Goal: Transaction & Acquisition: Purchase product/service

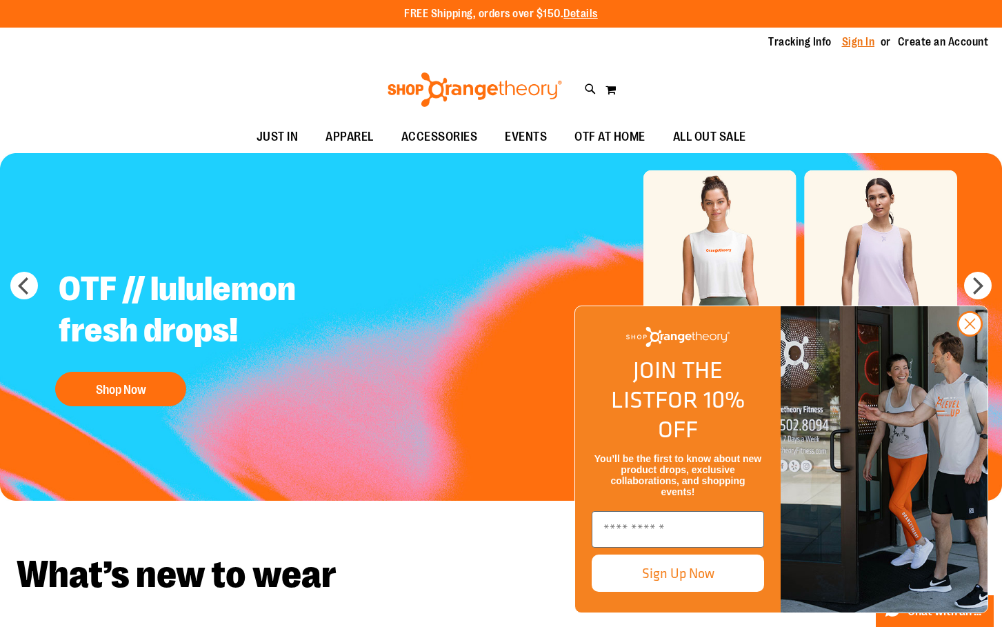
click at [857, 41] on link "Sign In" at bounding box center [858, 41] width 33 height 15
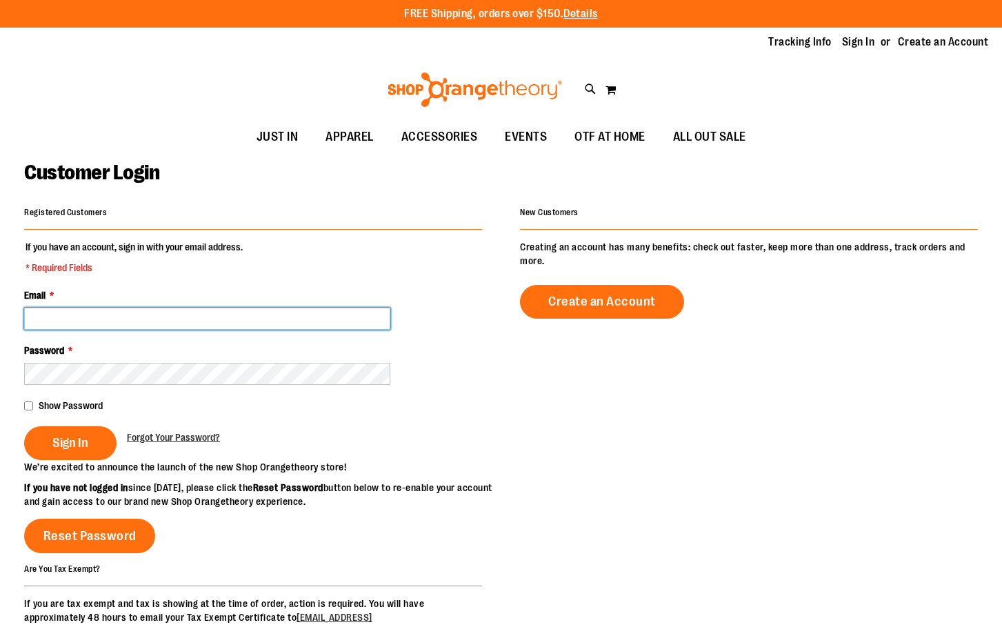
click at [86, 315] on input "Email *" at bounding box center [207, 319] width 366 height 22
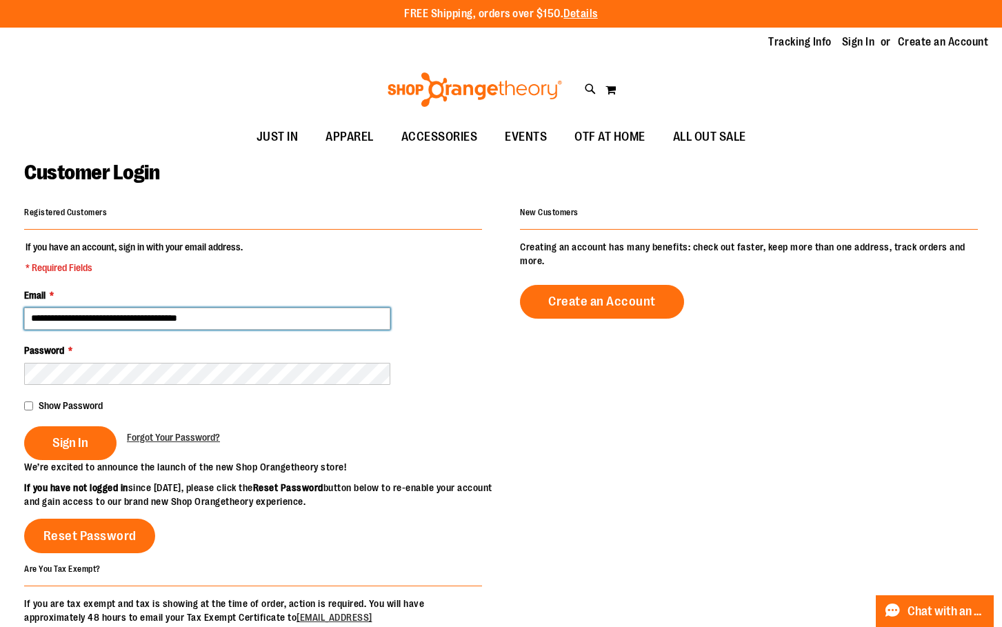
click at [164, 320] on input "**********" at bounding box center [207, 319] width 366 height 22
type input "**********"
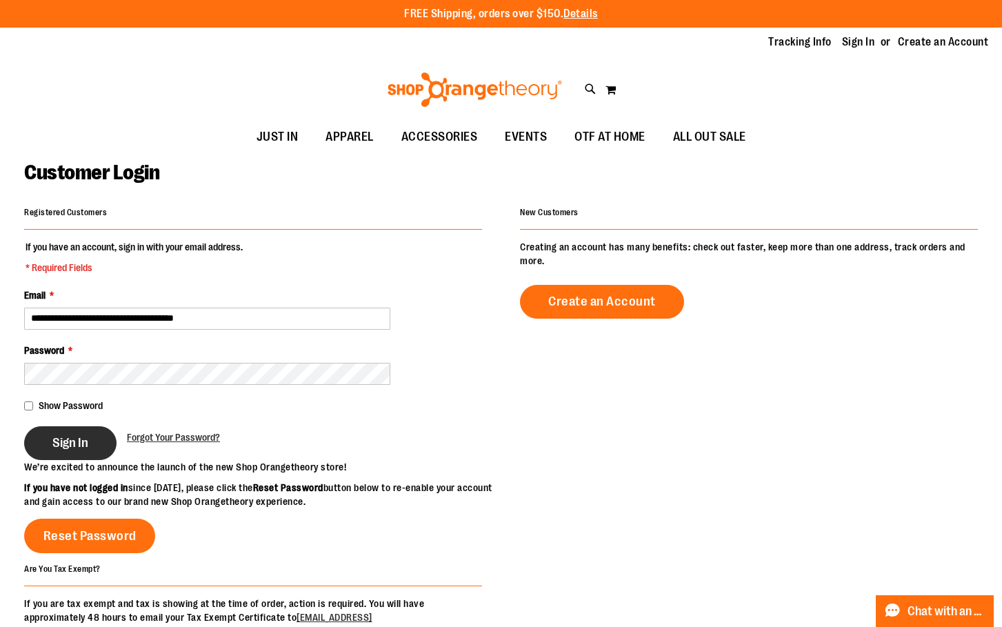
drag, startPoint x: 56, startPoint y: 442, endPoint x: 82, endPoint y: 444, distance: 26.3
click at [57, 442] on span "Sign In" at bounding box center [70, 442] width 36 height 15
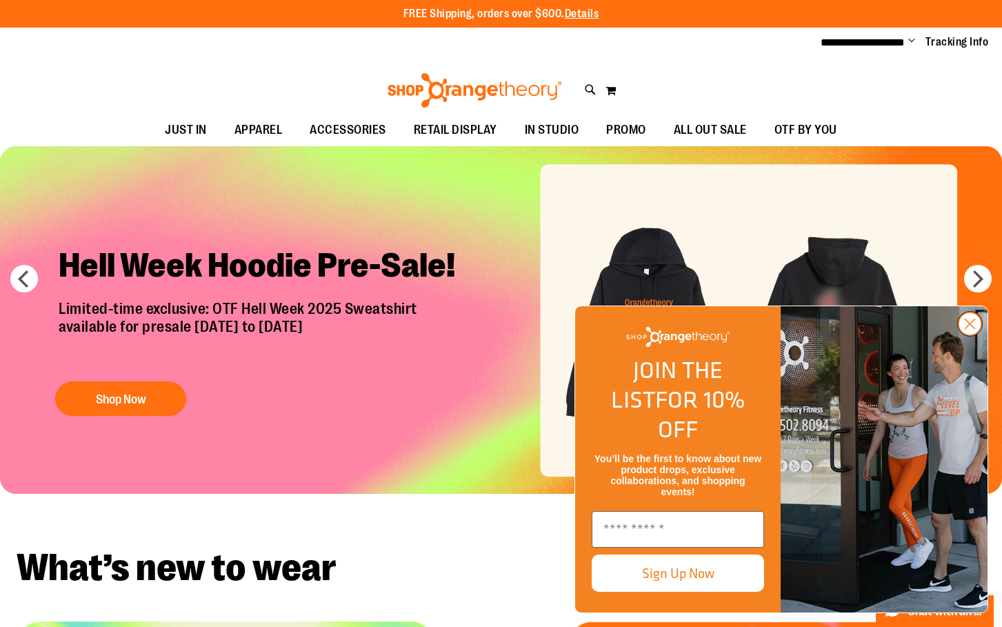
click at [969, 335] on circle "Close dialog" at bounding box center [970, 324] width 23 height 23
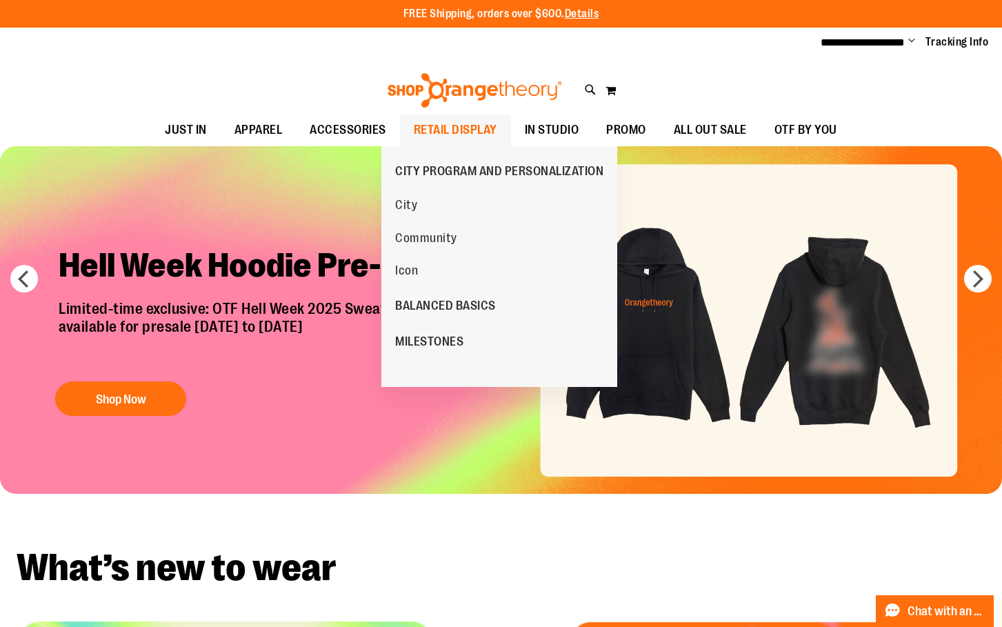
click at [454, 128] on span "RETAIL DISPLAY" at bounding box center [455, 130] width 83 height 31
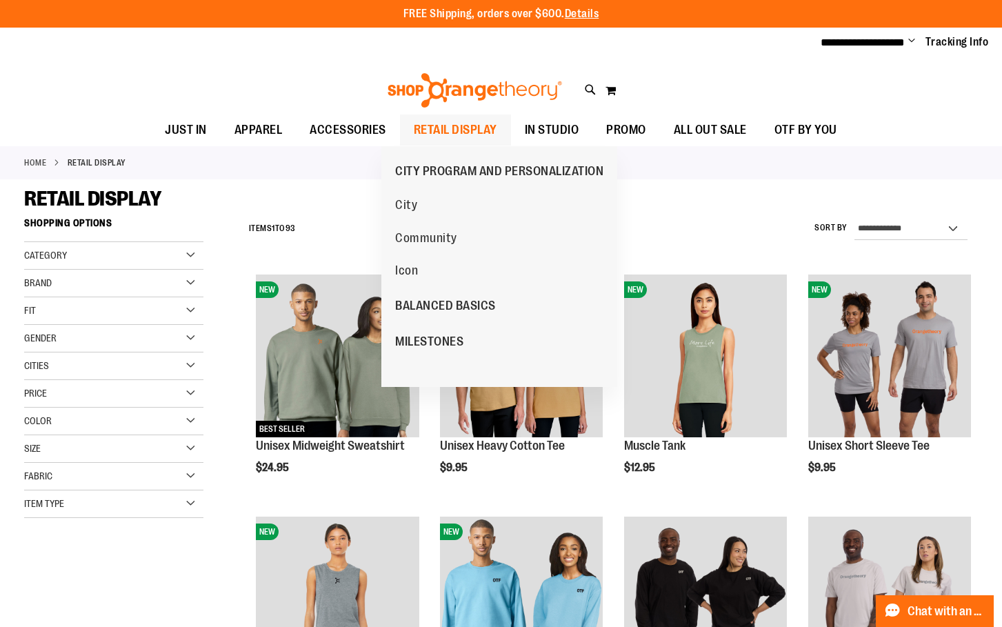
click at [466, 123] on span "RETAIL DISPLAY" at bounding box center [455, 130] width 83 height 31
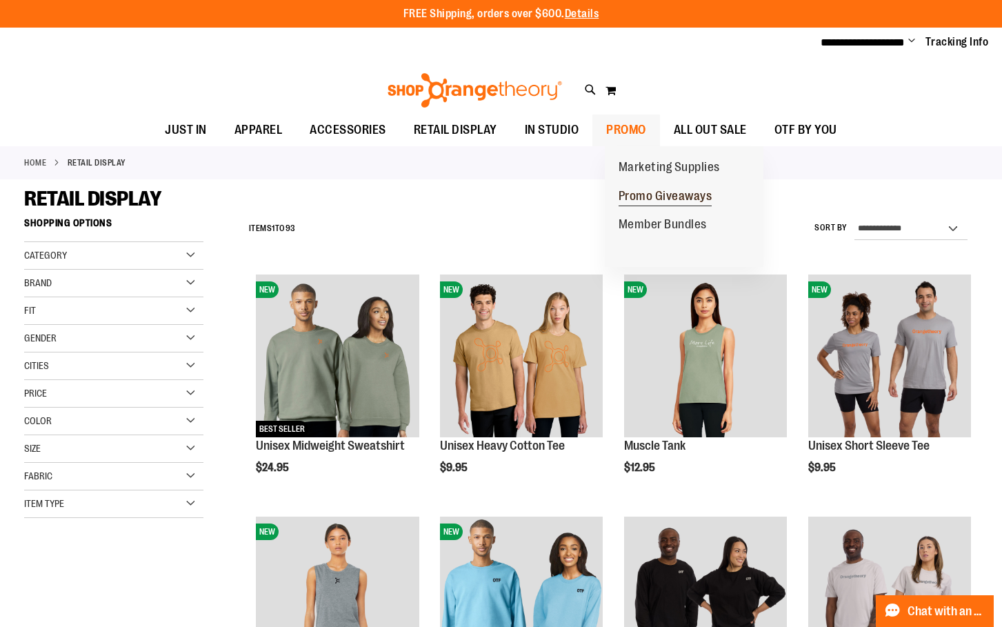
click at [659, 195] on span "Promo Giveaways" at bounding box center [666, 197] width 94 height 17
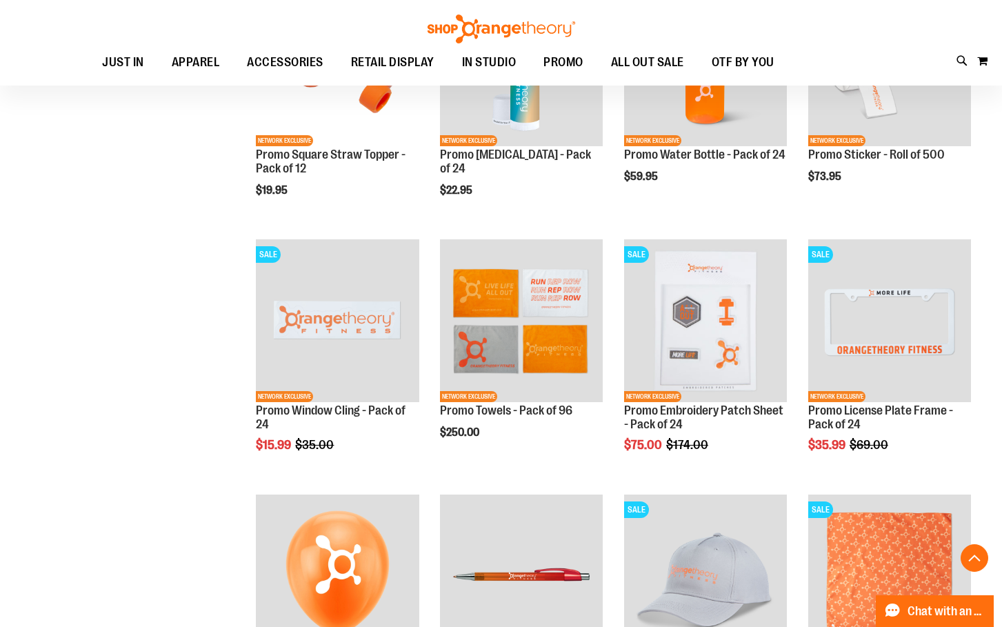
scroll to position [827, 0]
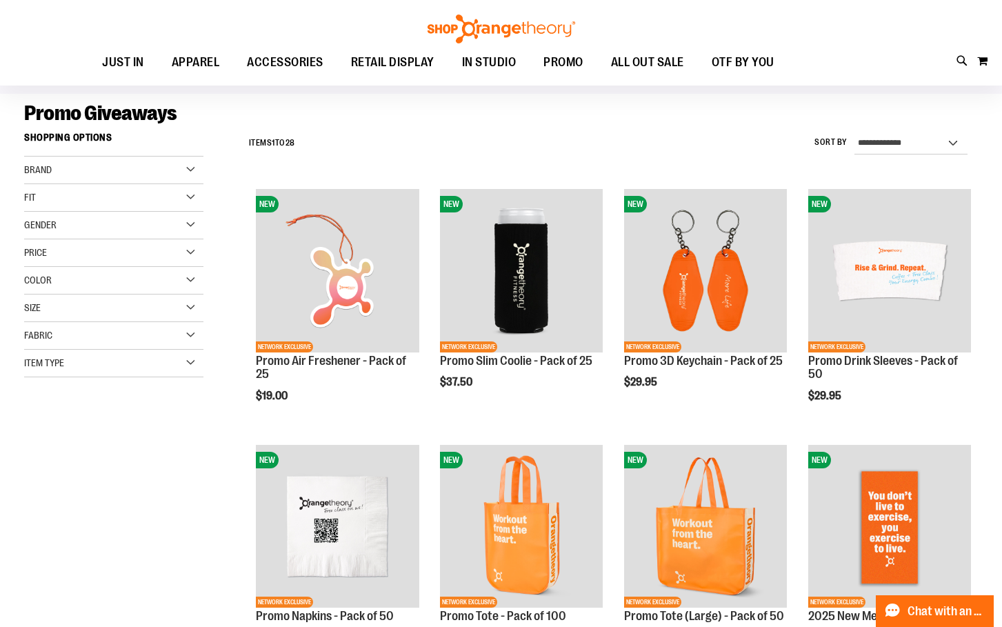
scroll to position [68, 0]
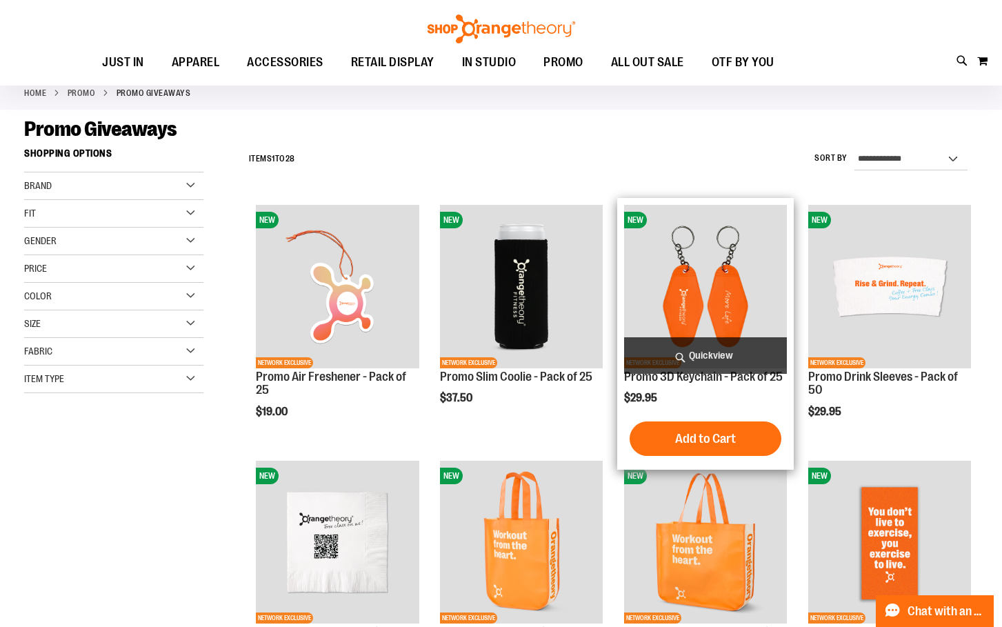
click at [700, 287] on img "product" at bounding box center [705, 286] width 163 height 163
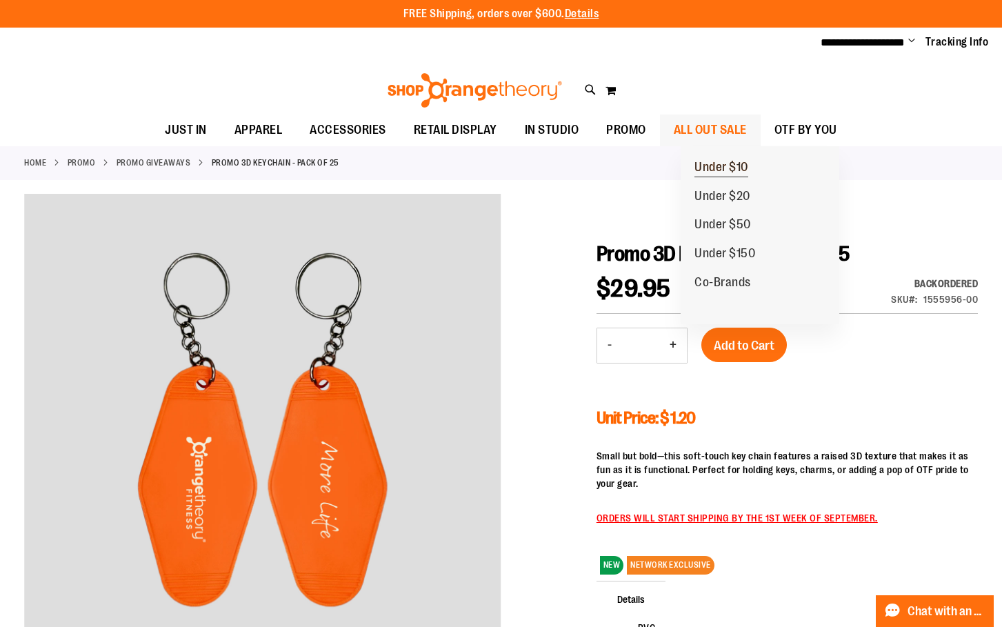
click at [736, 163] on span "Under $10" at bounding box center [722, 168] width 54 height 17
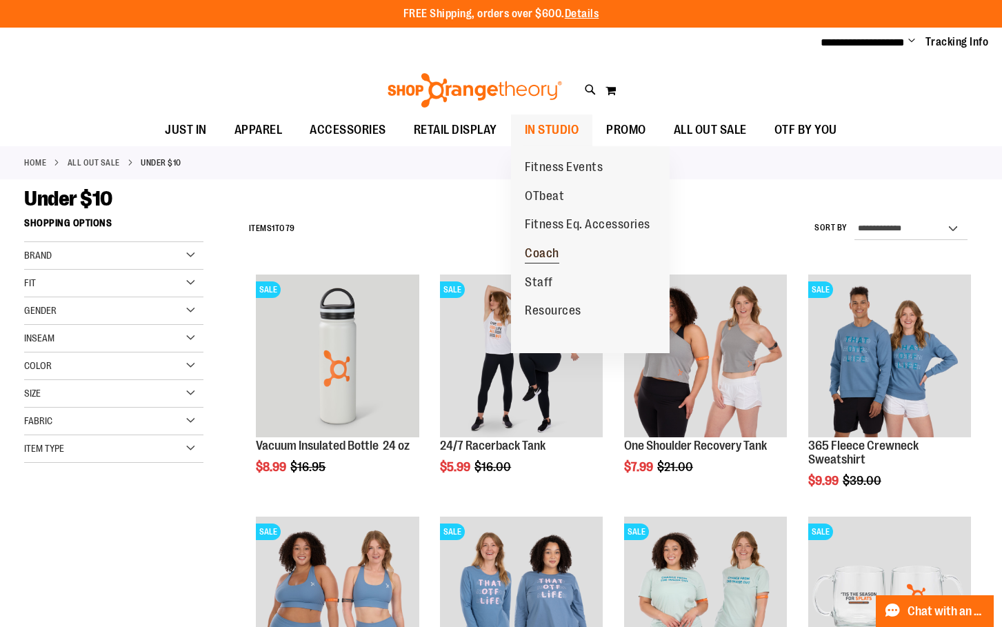
click at [547, 246] on span "Coach" at bounding box center [542, 254] width 34 height 17
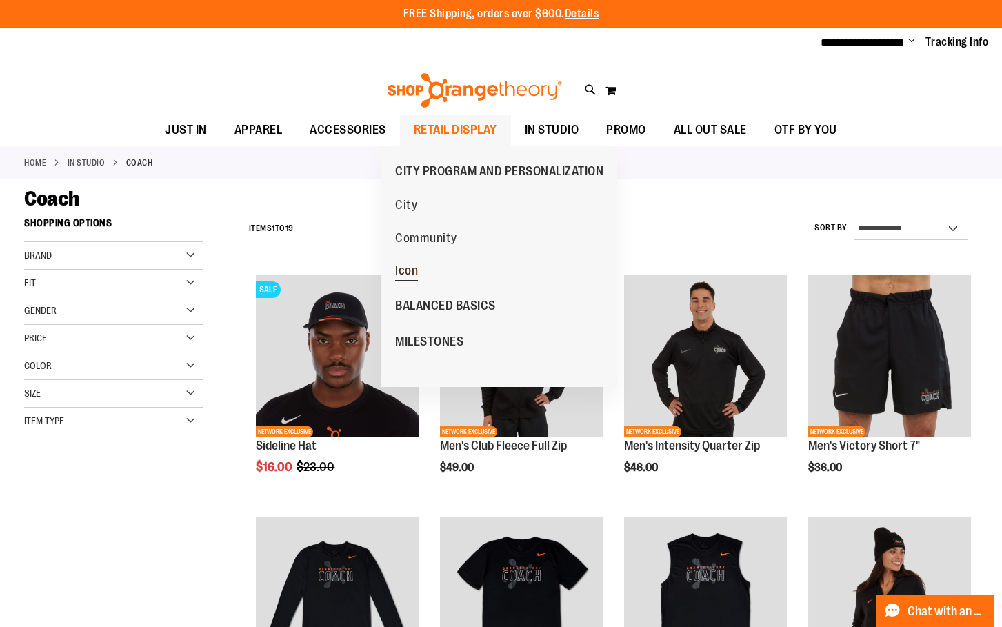
click at [415, 268] on span "Icon" at bounding box center [406, 272] width 23 height 17
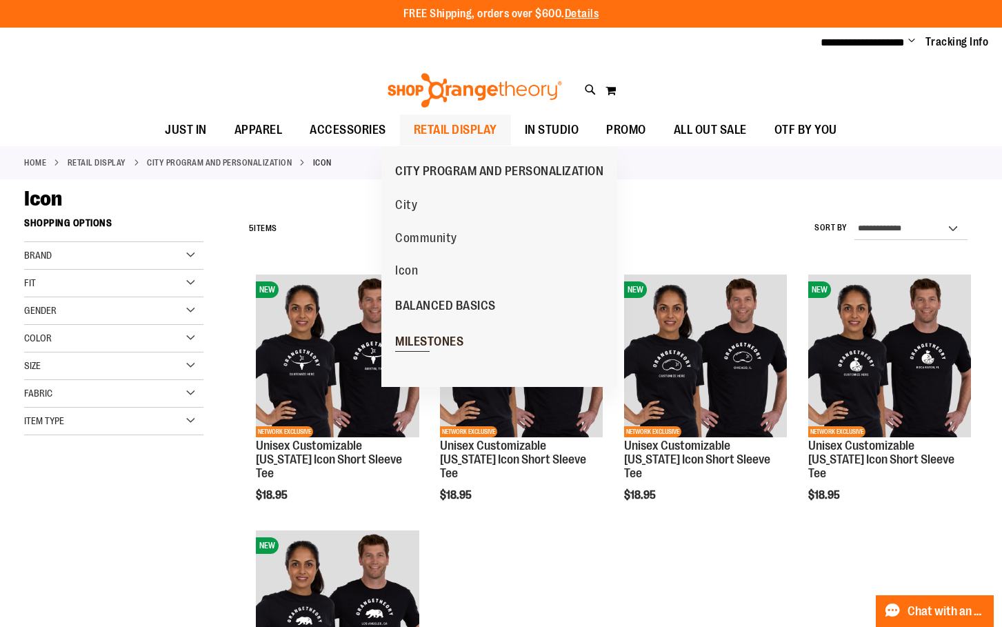
click at [464, 339] on span "MILESTONES" at bounding box center [429, 343] width 68 height 17
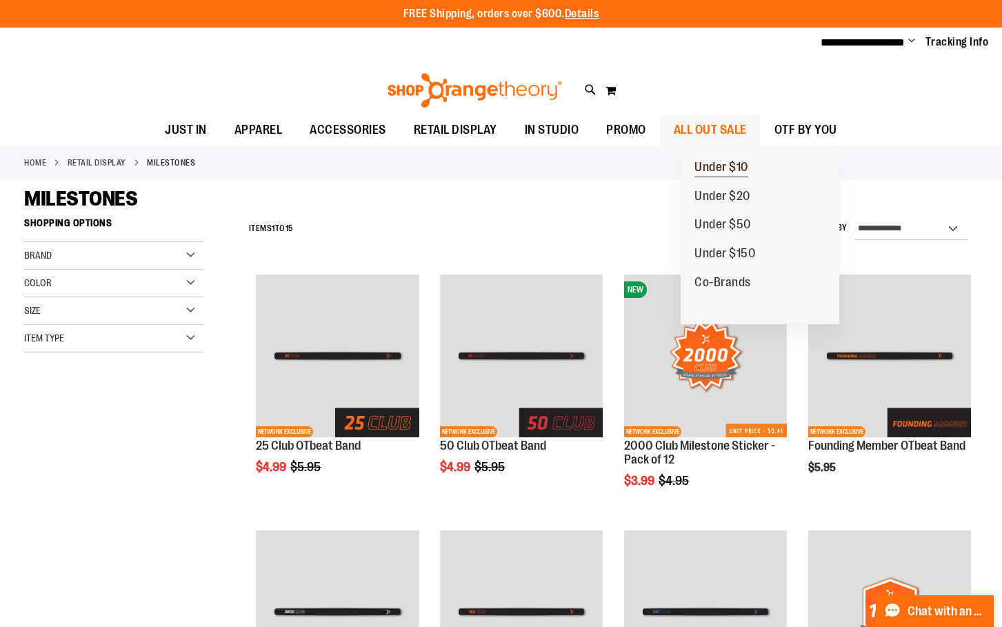
click at [728, 165] on span "Under $10" at bounding box center [722, 168] width 54 height 17
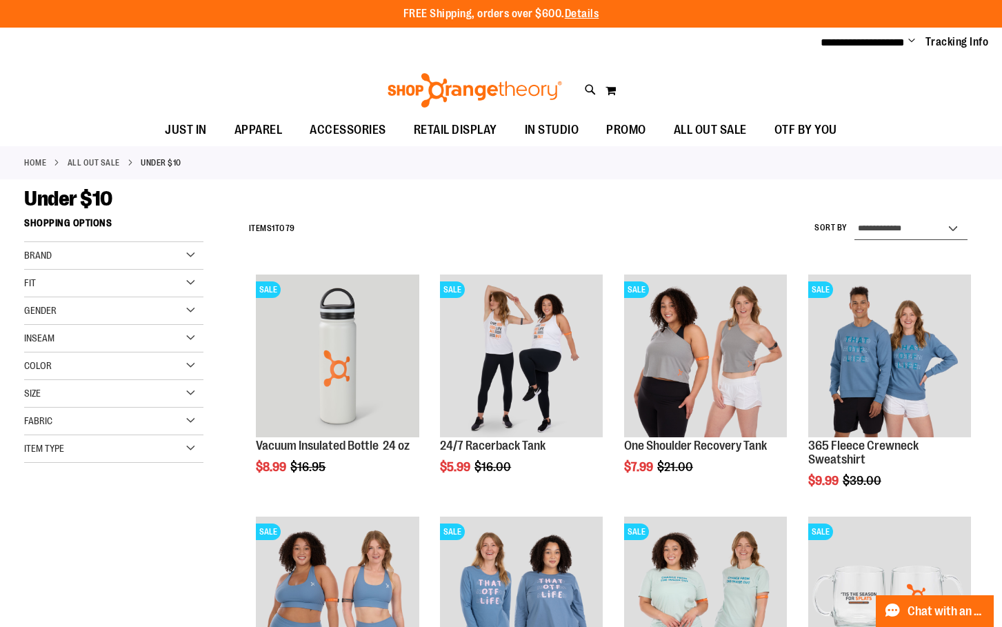
click at [911, 227] on select "**********" at bounding box center [911, 229] width 113 height 22
select select "*********"
click at [855, 218] on select "**********" at bounding box center [911, 229] width 113 height 22
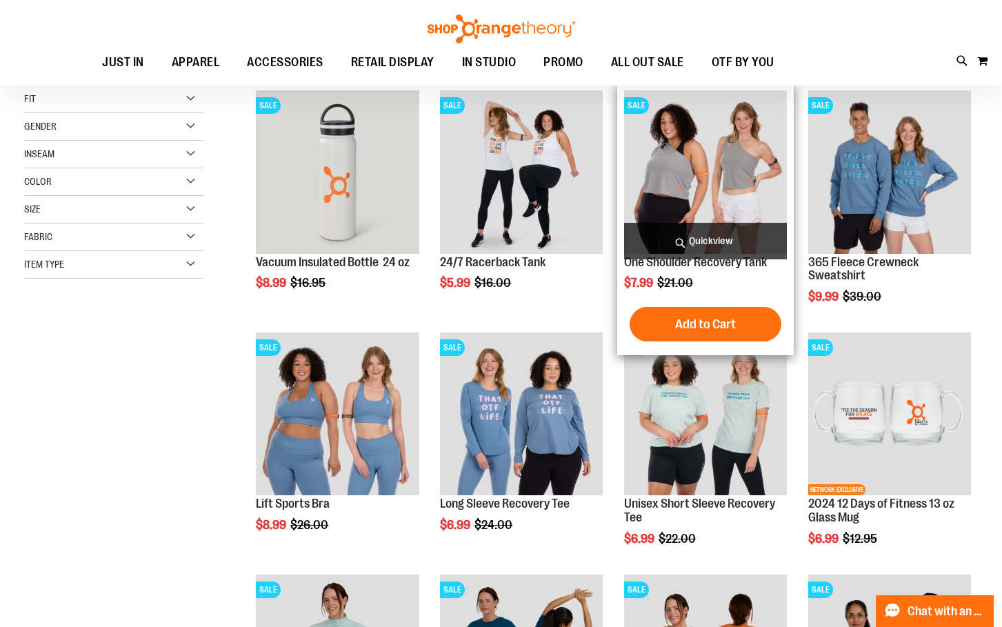
scroll to position [210, 0]
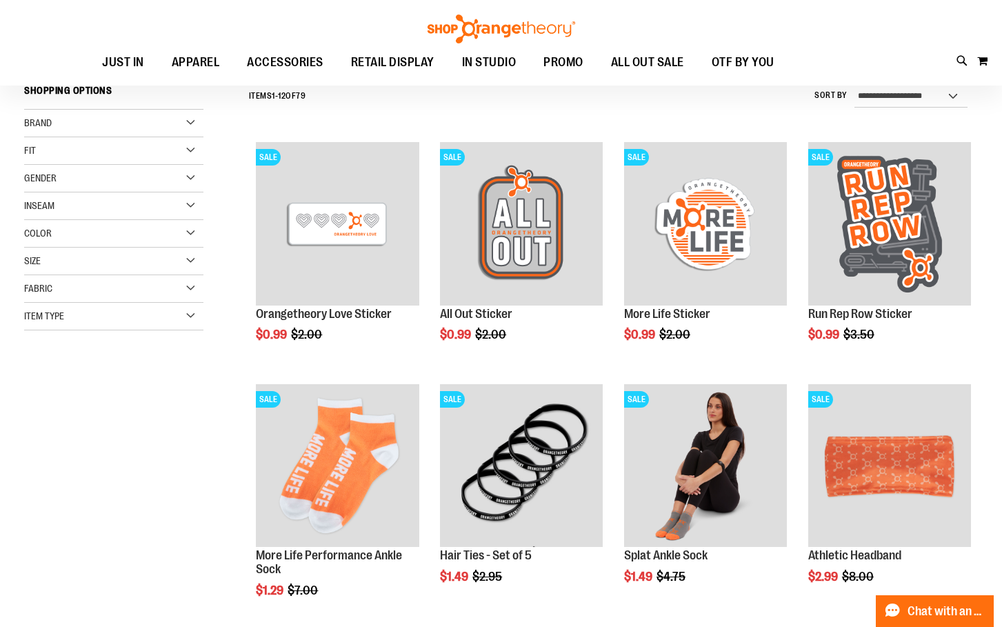
scroll to position [141, 0]
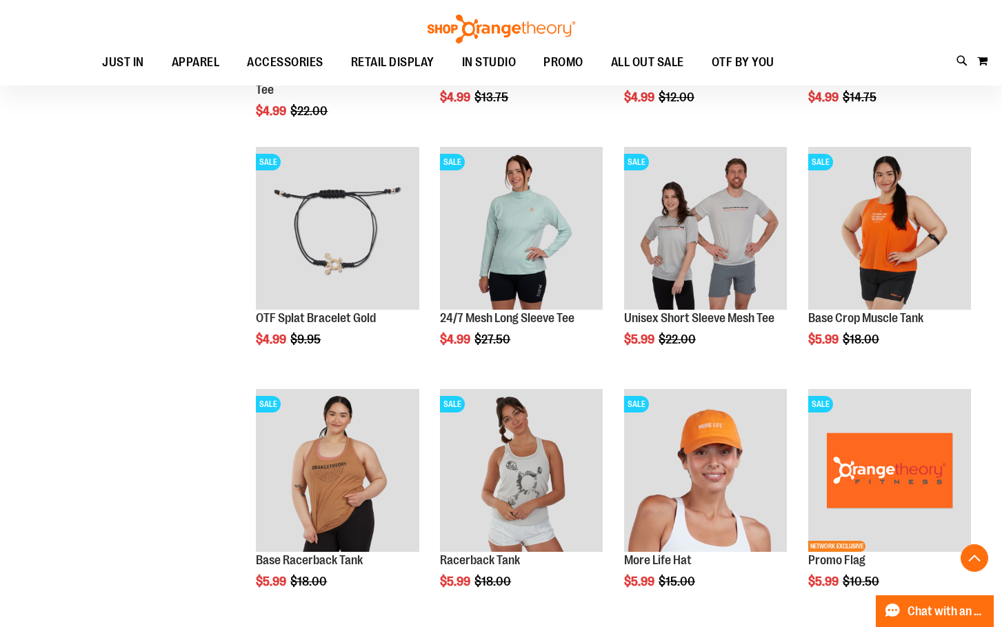
scroll to position [900, 0]
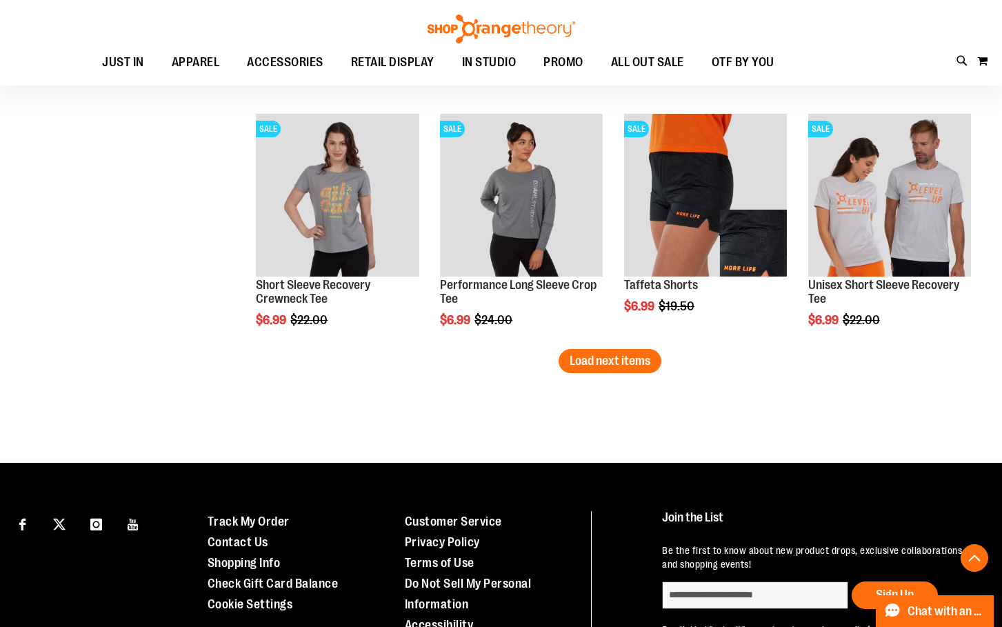
scroll to position [2142, 0]
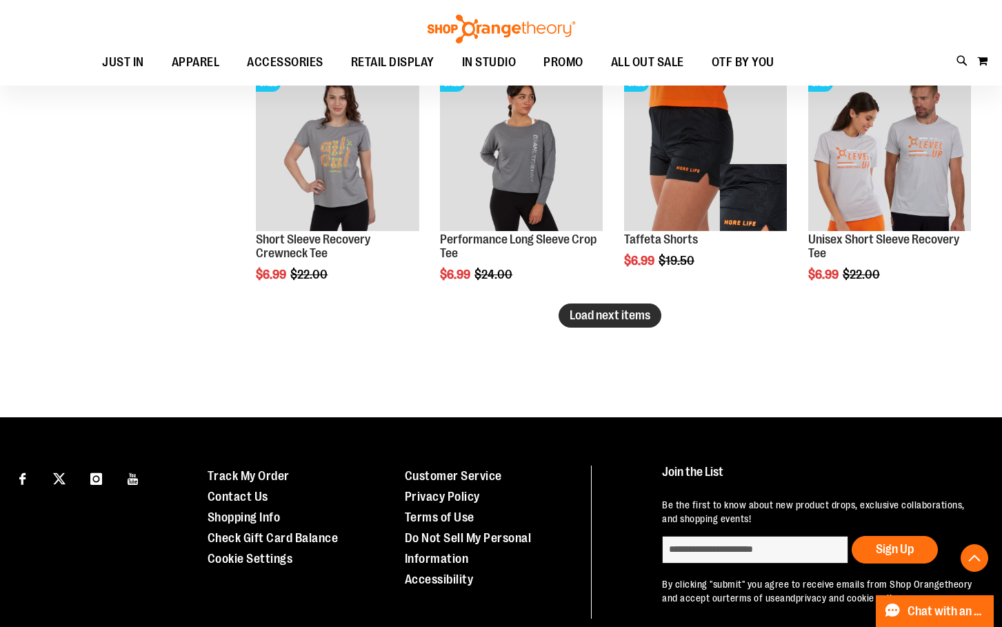
click at [623, 310] on span "Load next items" at bounding box center [610, 315] width 81 height 14
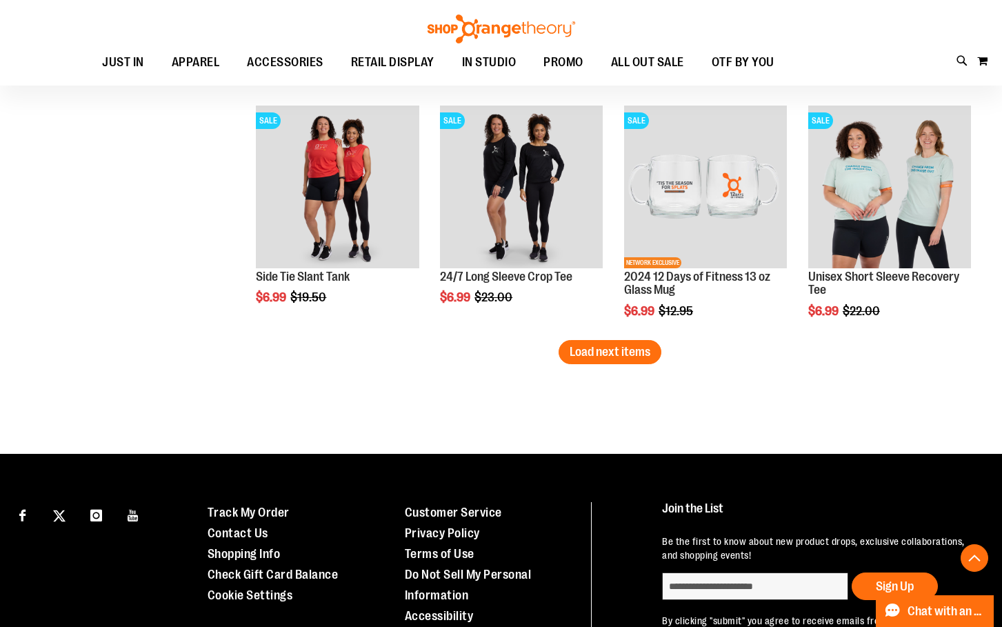
scroll to position [2832, 0]
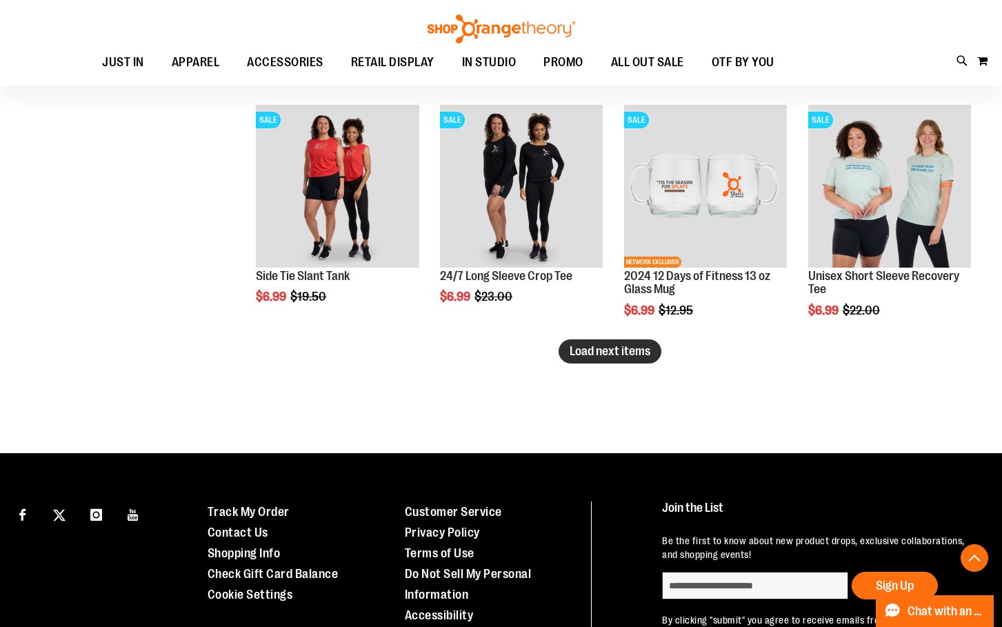
click at [624, 350] on span "Load next items" at bounding box center [610, 351] width 81 height 14
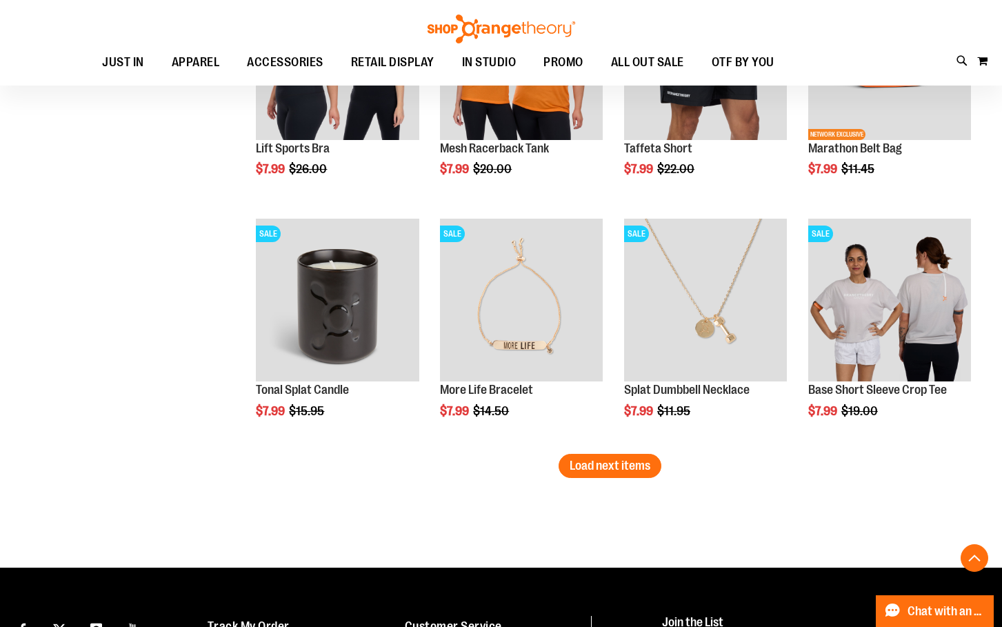
scroll to position [3453, 0]
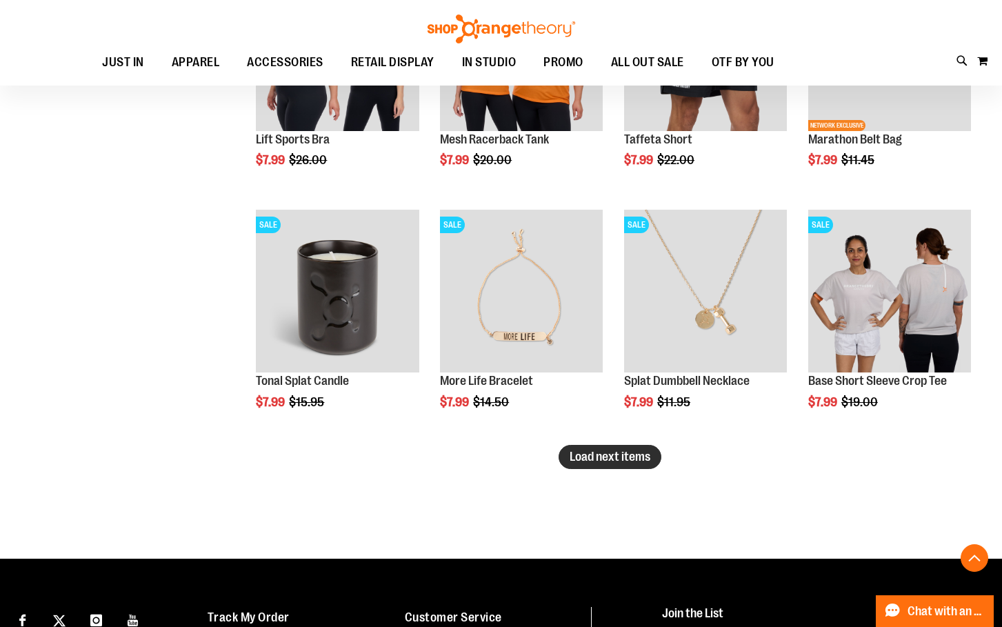
click at [651, 457] on span "Load next items" at bounding box center [610, 457] width 81 height 14
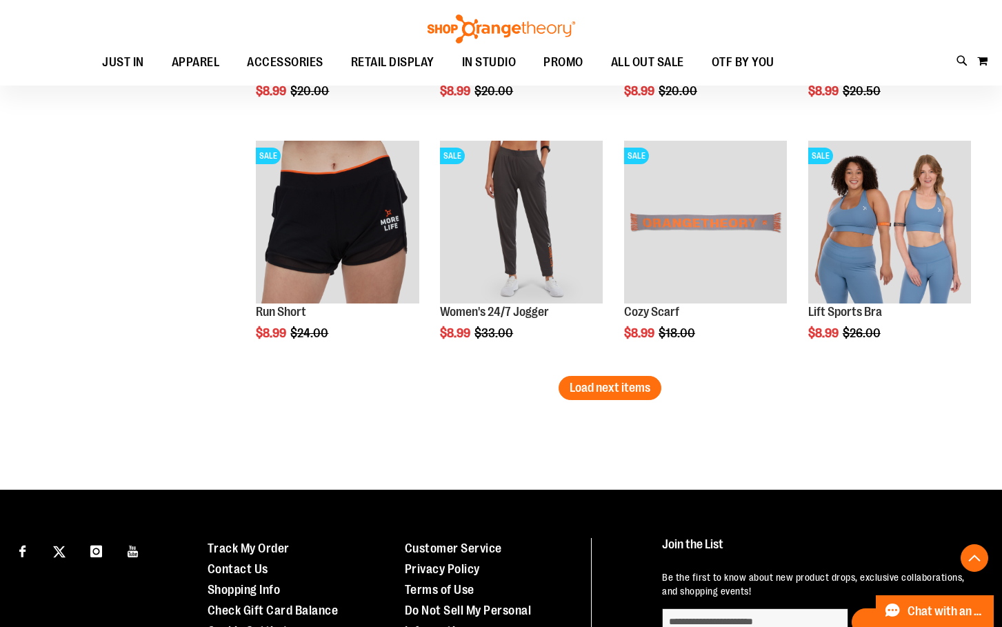
scroll to position [4281, 0]
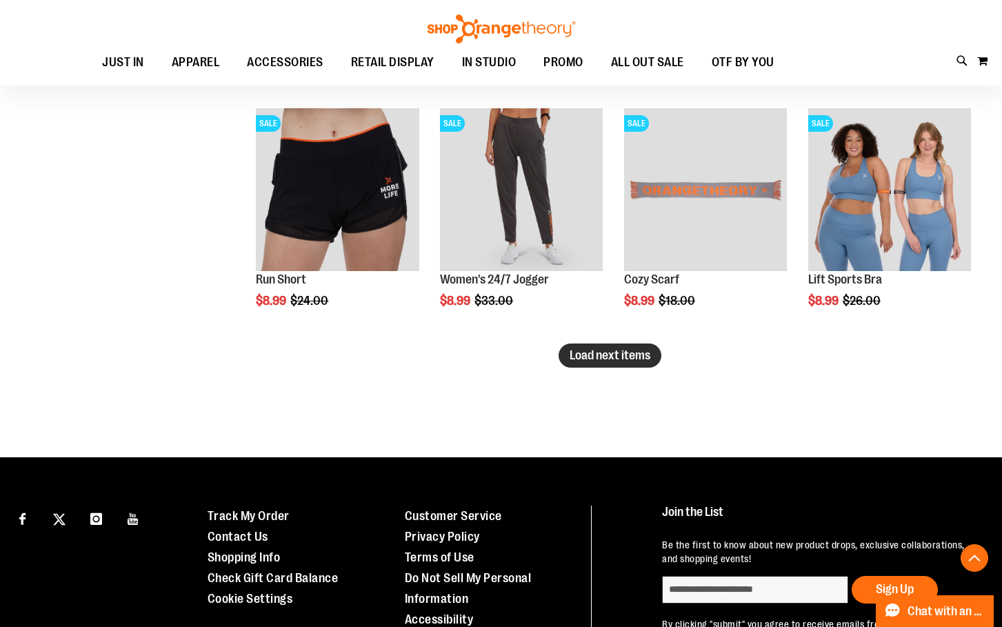
click at [580, 350] on span "Load next items" at bounding box center [610, 355] width 81 height 14
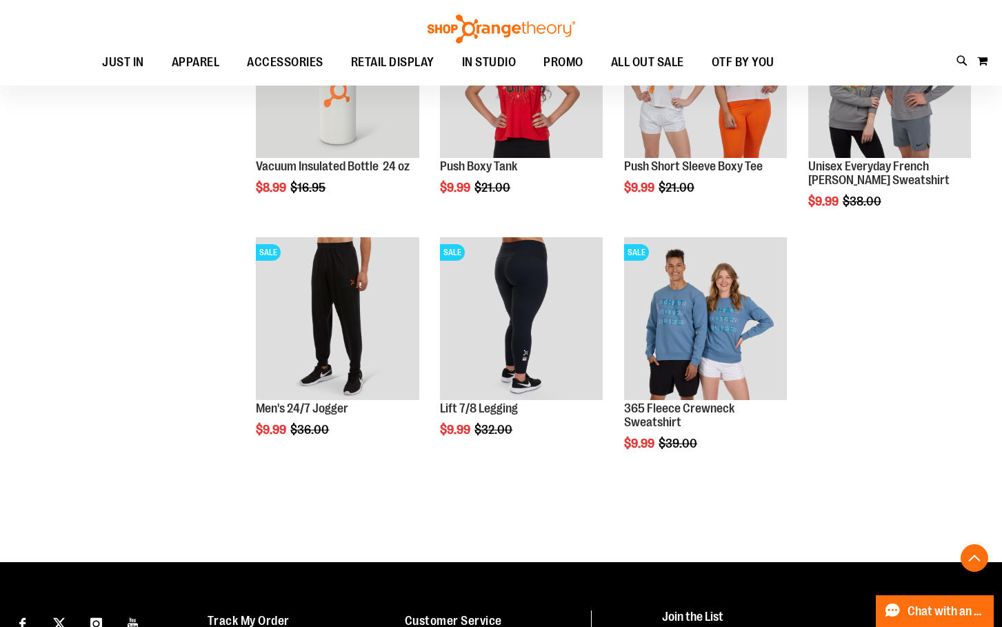
scroll to position [4626, 0]
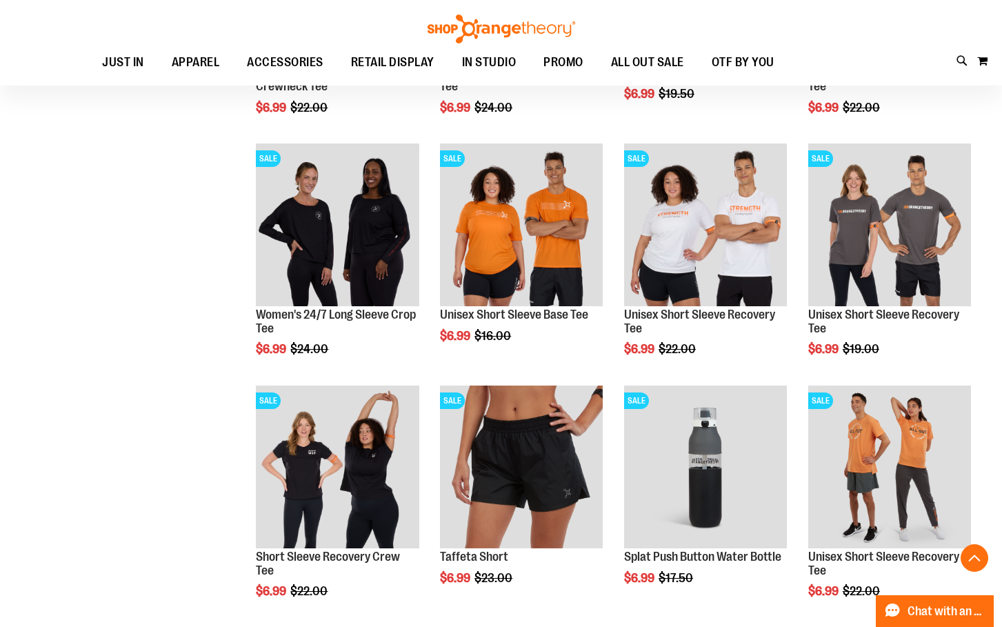
drag, startPoint x: 179, startPoint y: 228, endPoint x: 192, endPoint y: 222, distance: 13.6
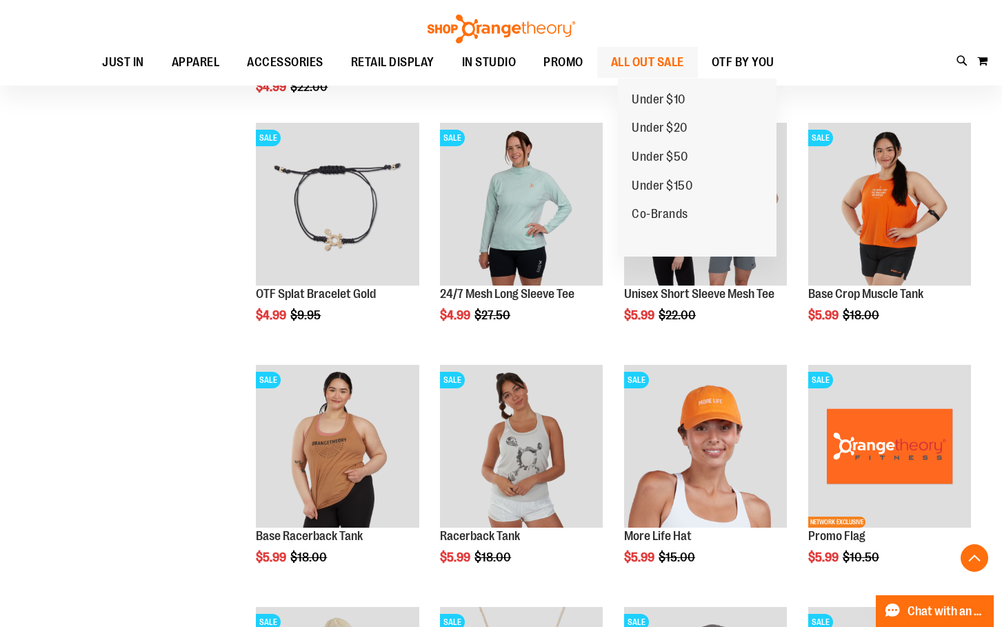
scroll to position [410, 0]
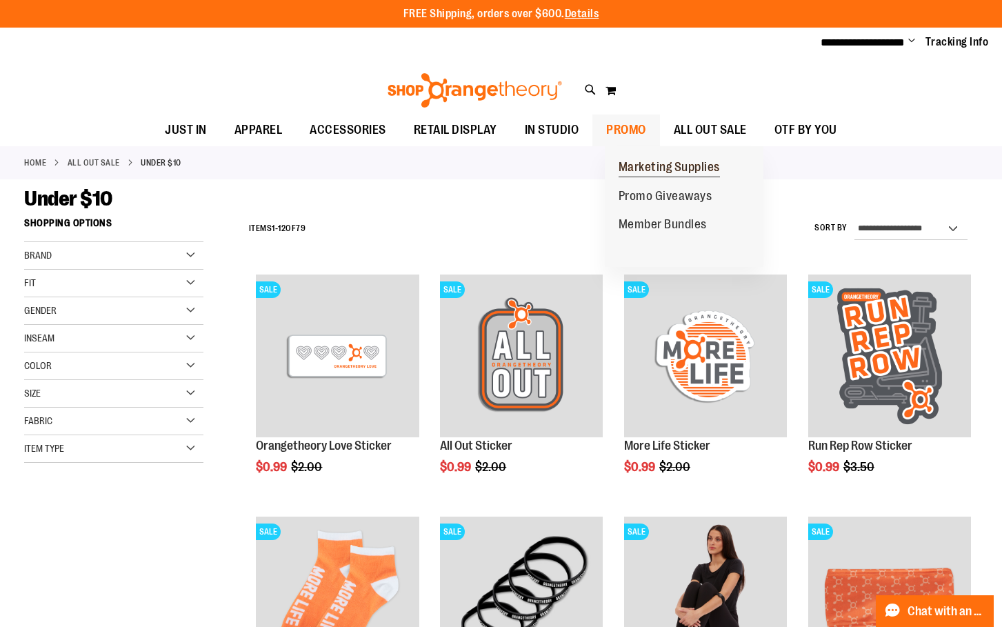
click at [634, 163] on span "Marketing Supplies" at bounding box center [669, 168] width 101 height 17
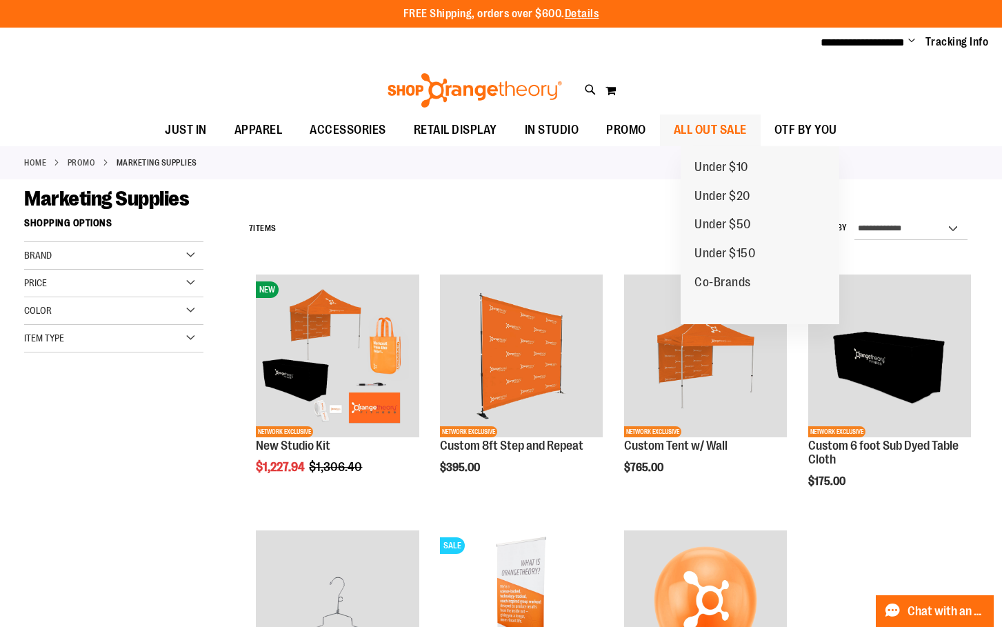
click at [747, 126] on span "ALL OUT SALE" at bounding box center [710, 130] width 73 height 31
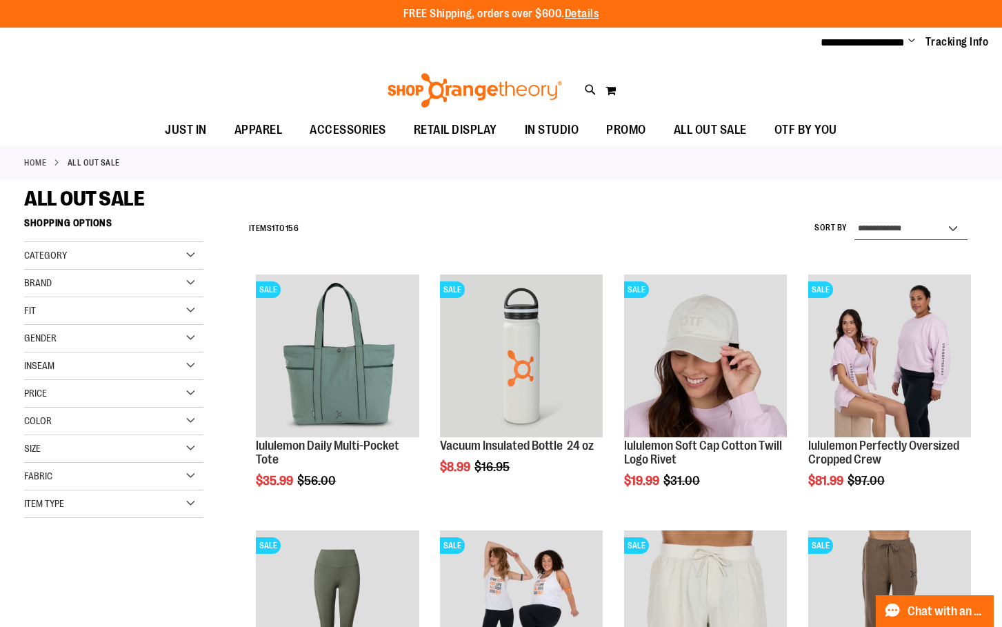
click at [952, 228] on select "**********" at bounding box center [911, 229] width 113 height 22
select select "**********"
click at [855, 218] on select "**********" at bounding box center [911, 229] width 113 height 22
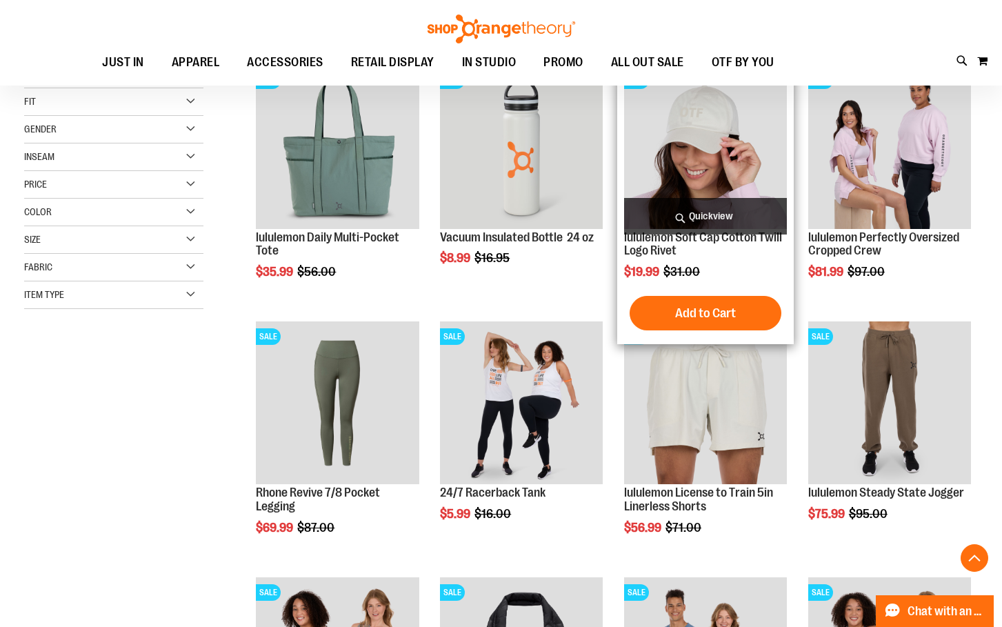
scroll to position [210, 0]
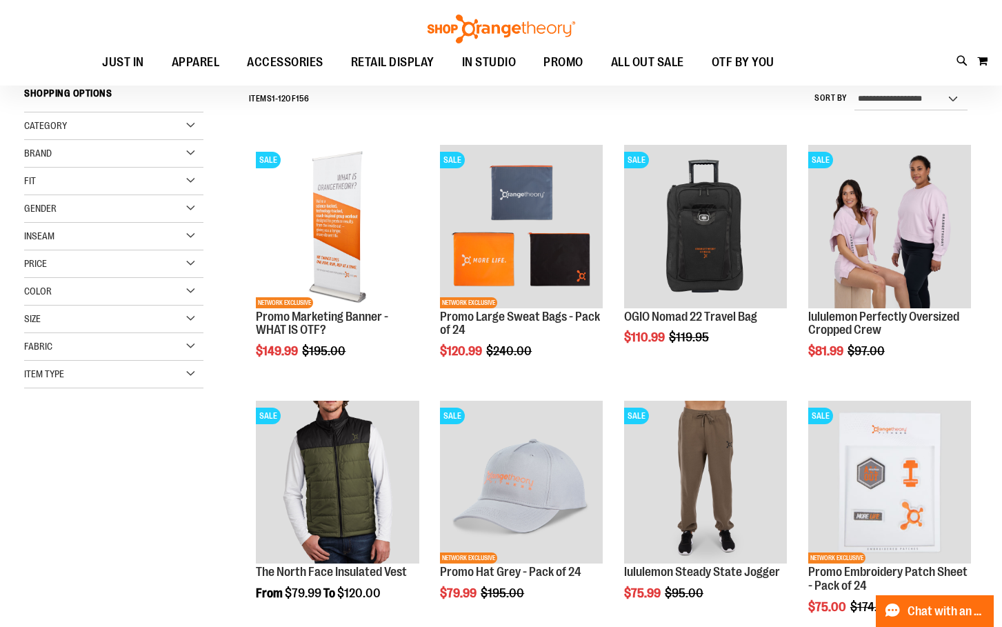
scroll to position [210, 0]
